Goal: Information Seeking & Learning: Learn about a topic

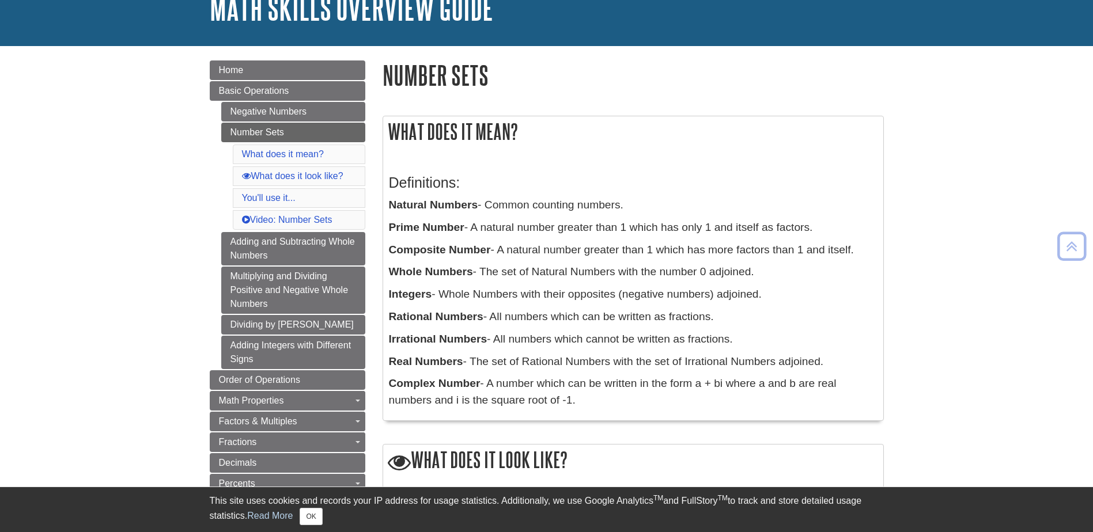
scroll to position [58, 0]
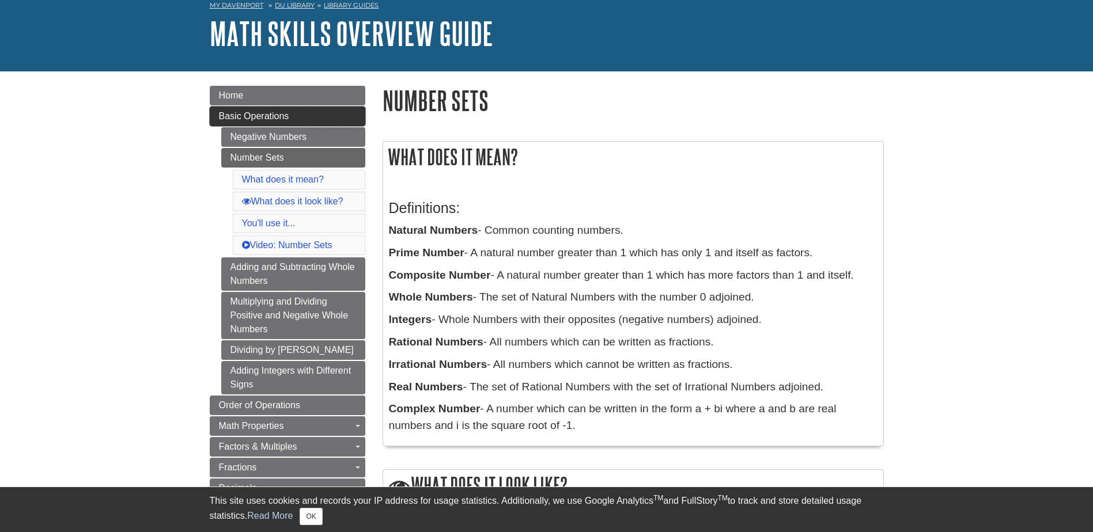
click at [259, 118] on span "Basic Operations" at bounding box center [254, 116] width 70 height 10
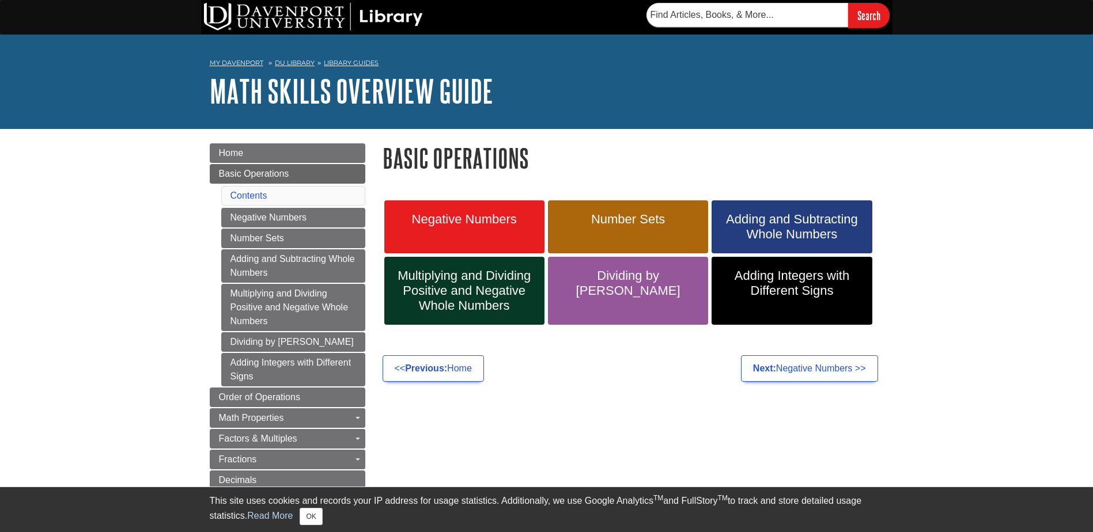
click at [270, 195] on li "Contents" at bounding box center [293, 196] width 144 height 20
click at [260, 171] on span "Basic Operations" at bounding box center [254, 174] width 70 height 10
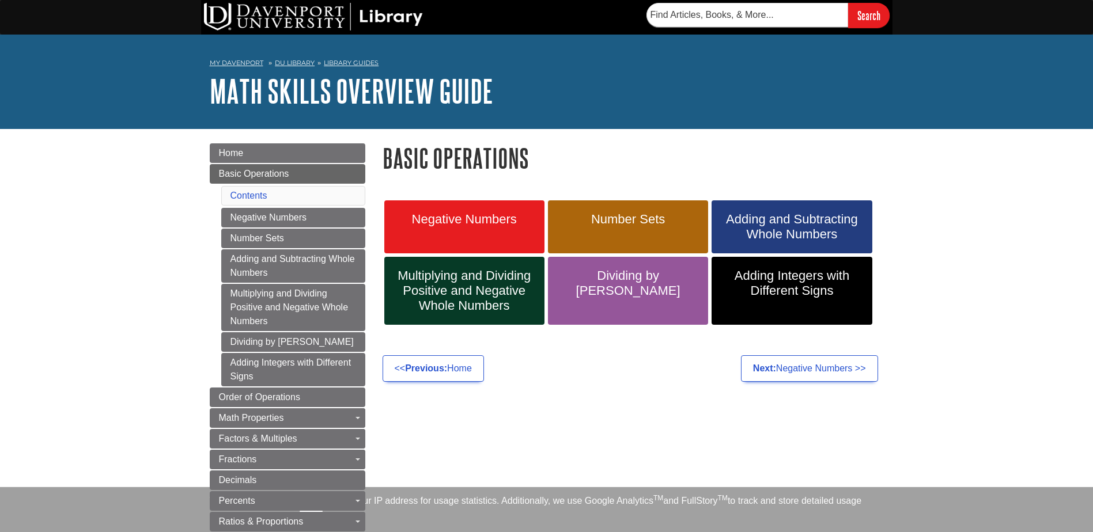
click at [276, 201] on li "Contents" at bounding box center [293, 196] width 144 height 20
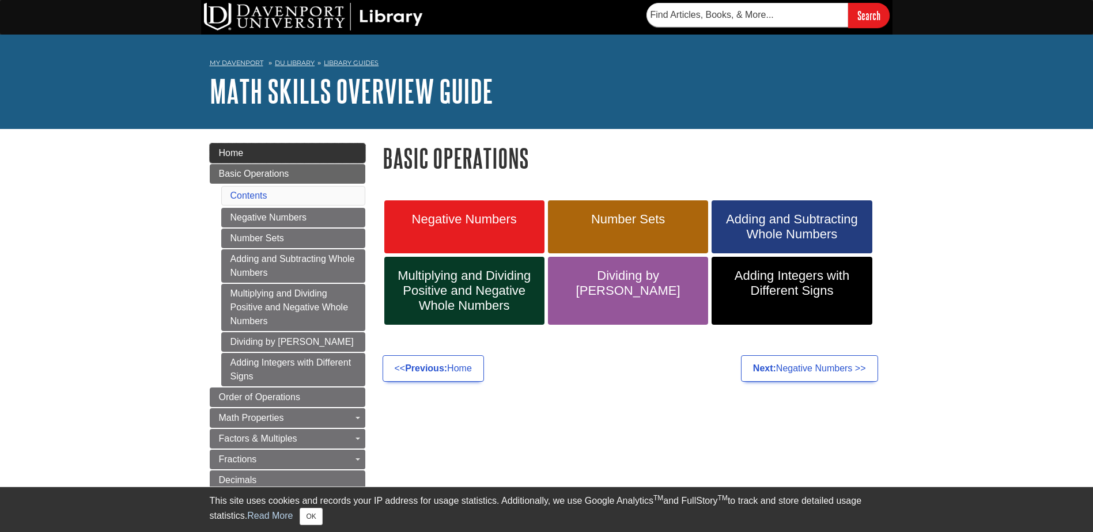
click at [275, 153] on link "Home" at bounding box center [288, 153] width 156 height 20
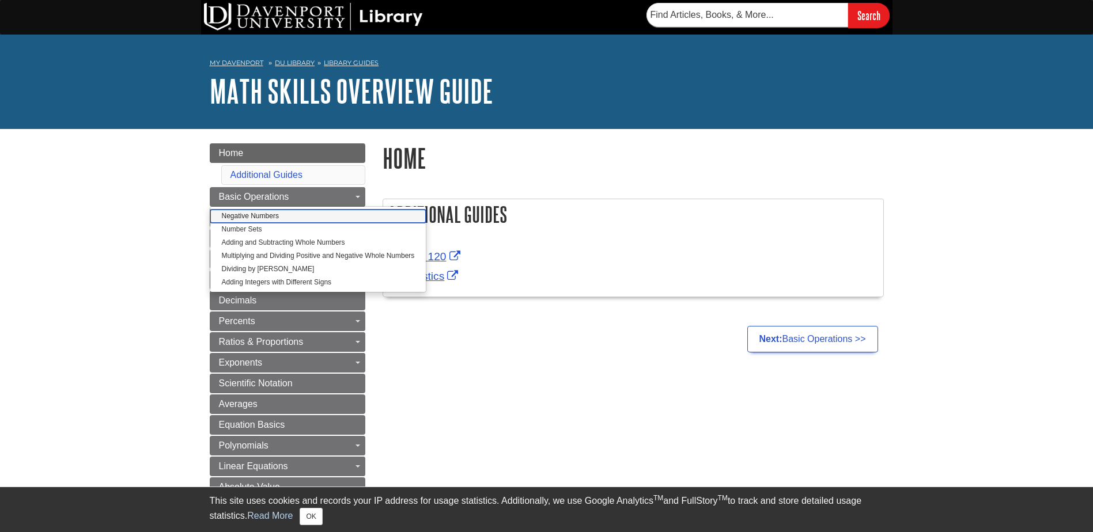
click at [266, 216] on link "Negative Numbers" at bounding box center [318, 216] width 216 height 13
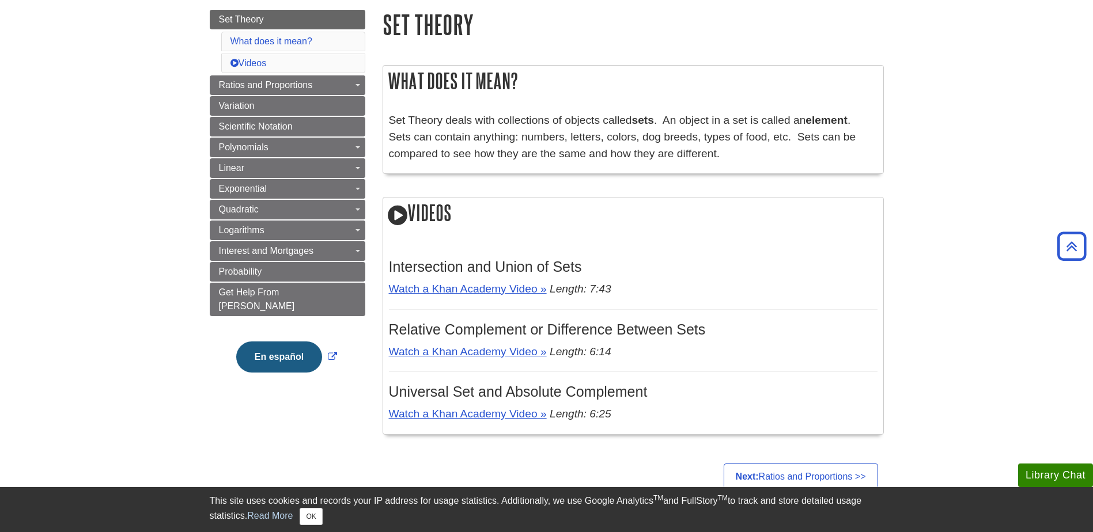
scroll to position [58, 0]
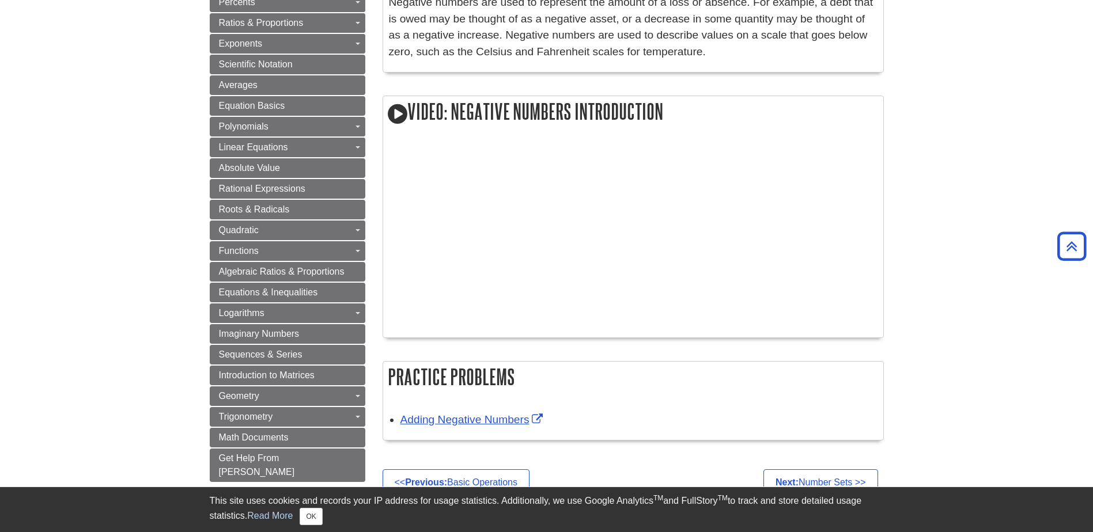
scroll to position [634, 0]
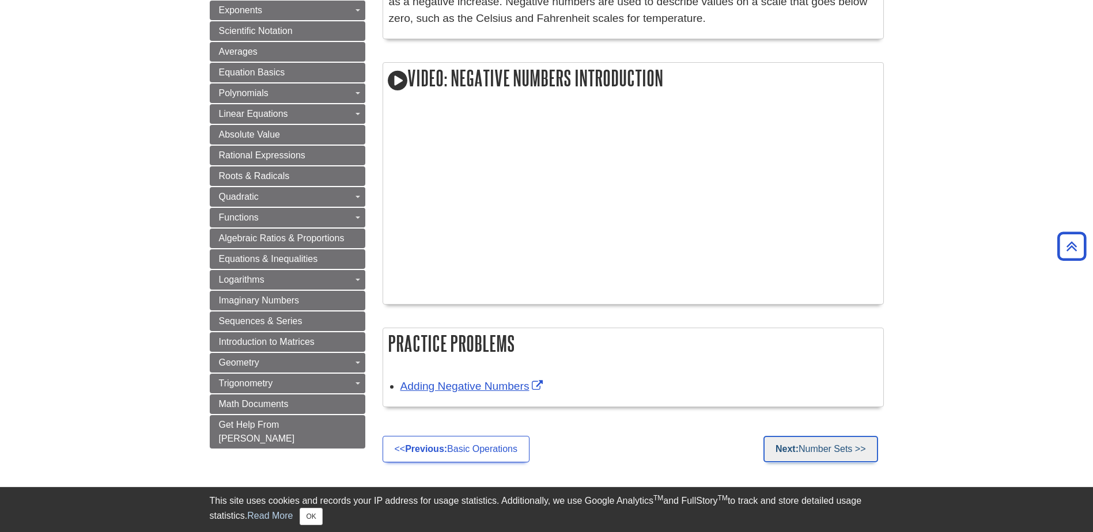
click at [825, 451] on link "Next: Number Sets >>" at bounding box center [821, 449] width 115 height 27
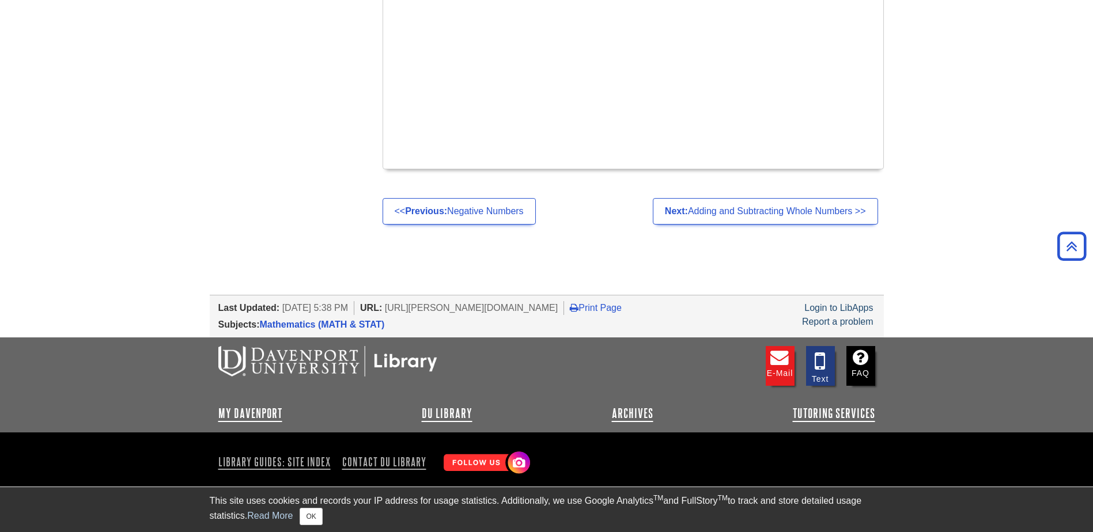
scroll to position [1321, 0]
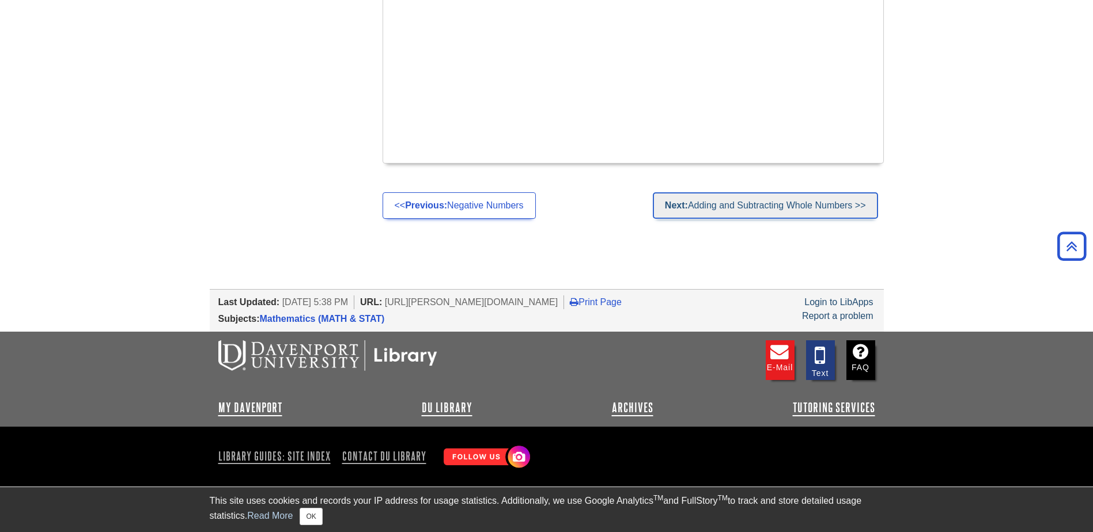
click at [713, 210] on link "Next: Adding and Subtracting Whole Numbers >>" at bounding box center [765, 205] width 225 height 27
